Goal: Transaction & Acquisition: Purchase product/service

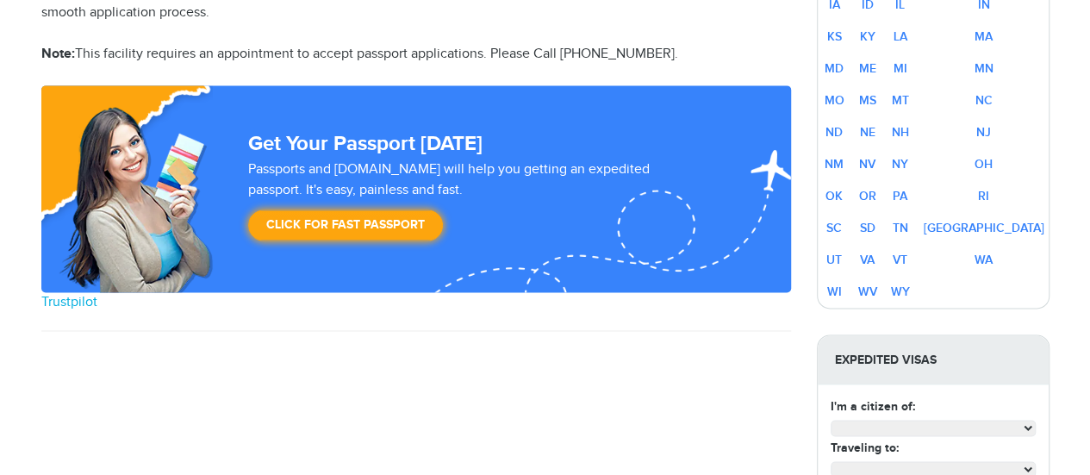
scroll to position [1379, 0]
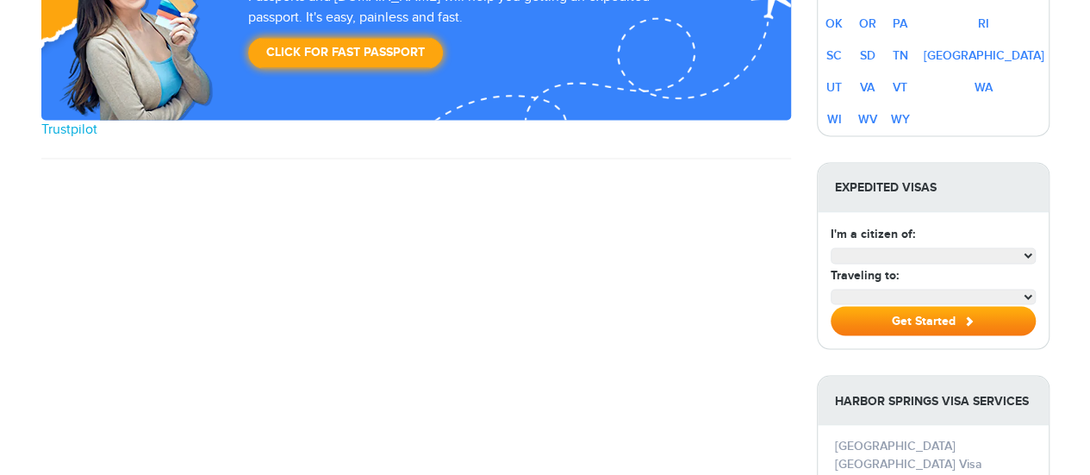
select select "**********"
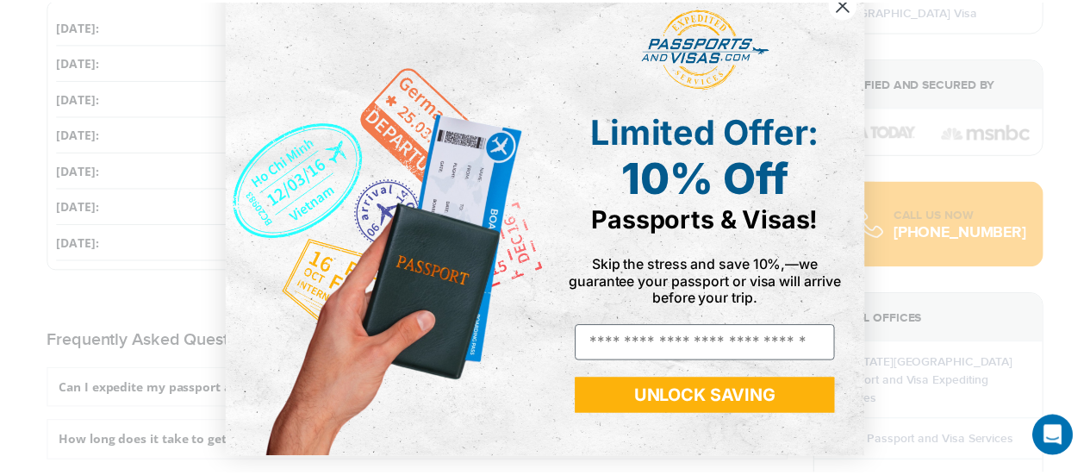
scroll to position [0, 0]
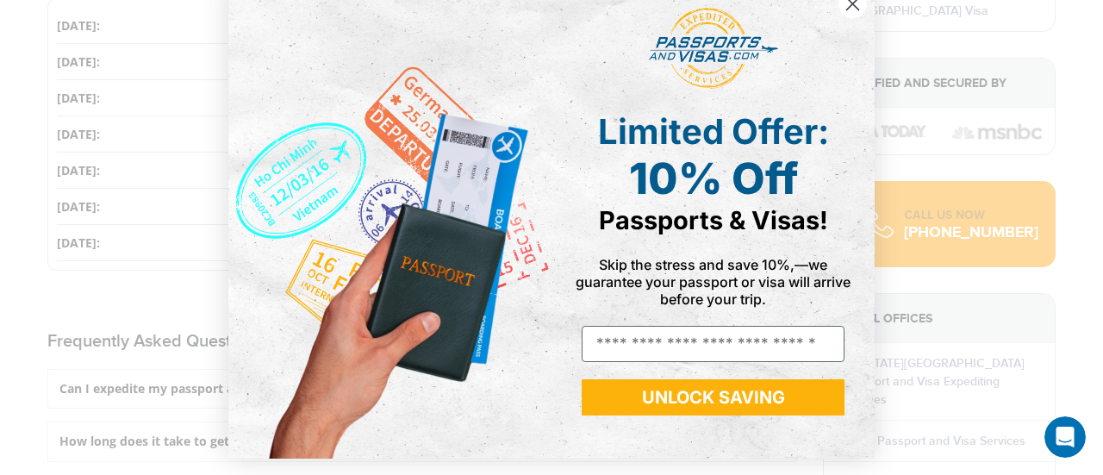
click at [842, 9] on icon "Close dialog" at bounding box center [853, 4] width 30 height 30
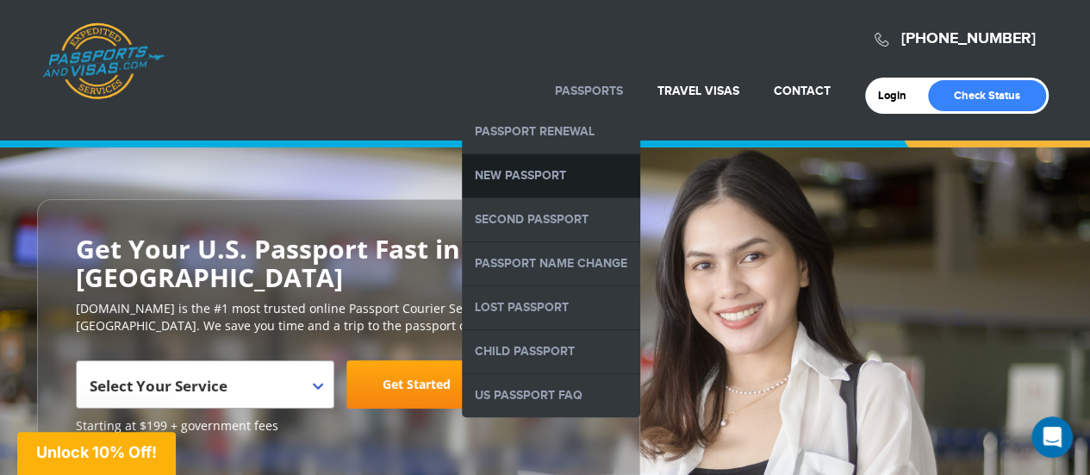
click at [549, 172] on link "New Passport" at bounding box center [551, 175] width 178 height 43
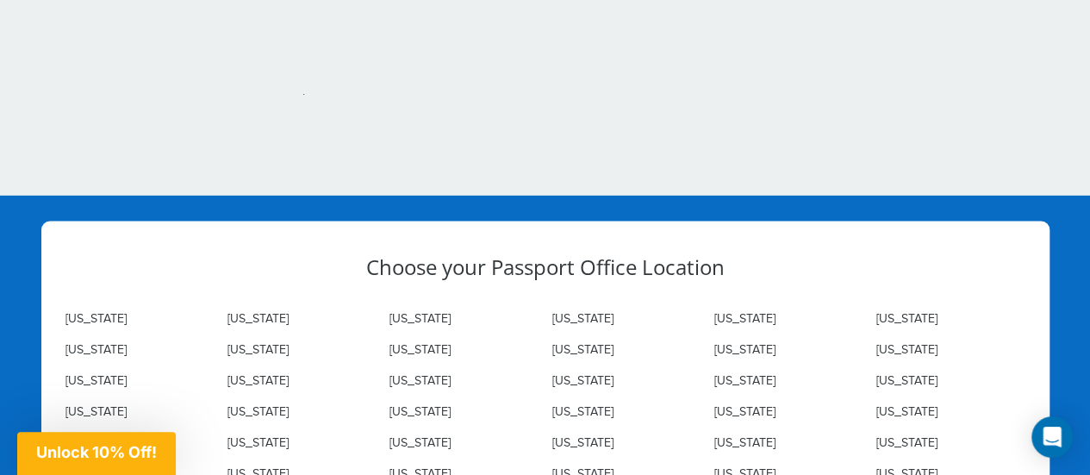
scroll to position [4982, 0]
